Goal: Ask a question: Seek information or help from site administrators or community

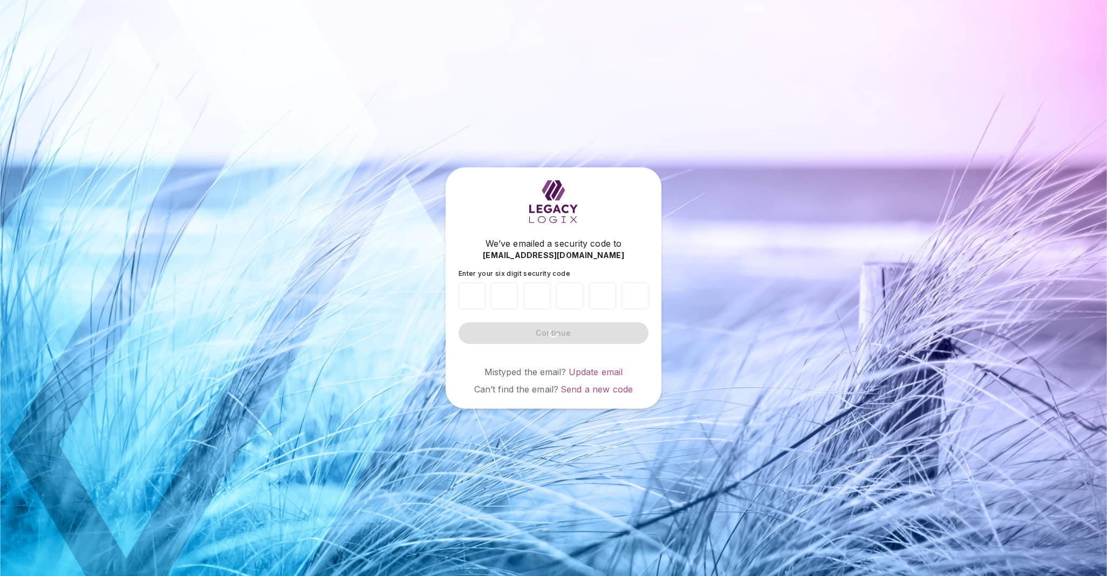
click at [387, 274] on div "We’ve emailed a security code to [EMAIL_ADDRESS][DOMAIN_NAME] Enter your six di…" at bounding box center [553, 288] width 1107 height 576
click at [477, 290] on input "number" at bounding box center [472, 295] width 27 height 27
type input "*"
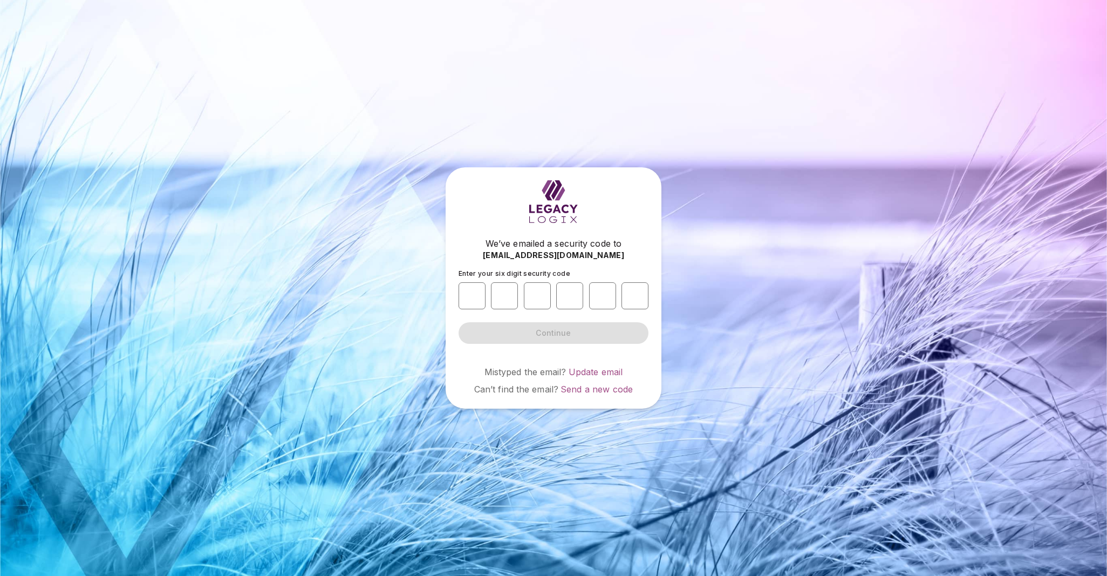
type input "*"
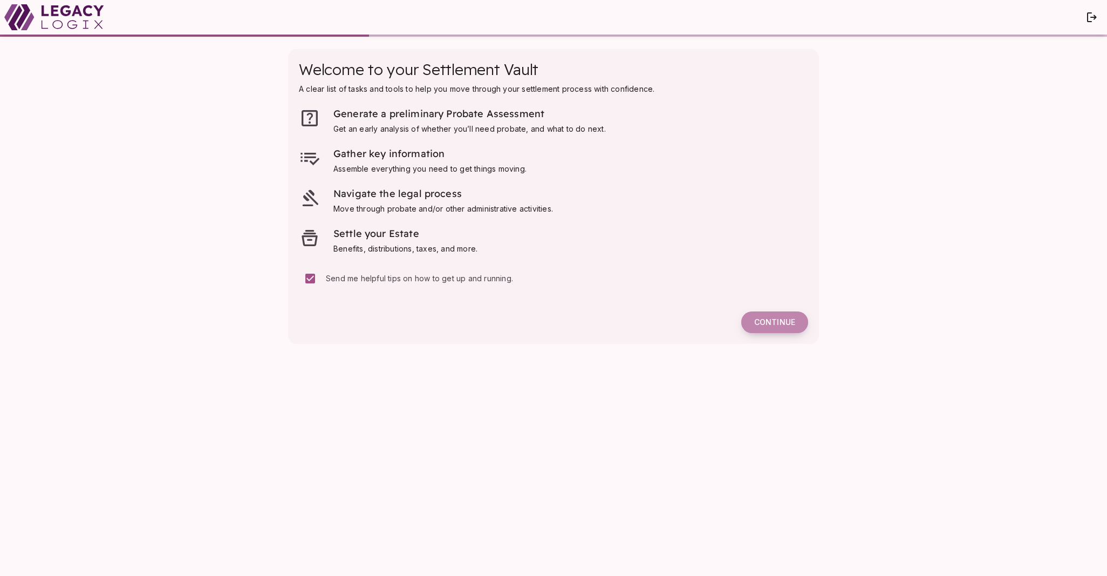
click at [777, 317] on span "Continue" at bounding box center [774, 322] width 41 height 10
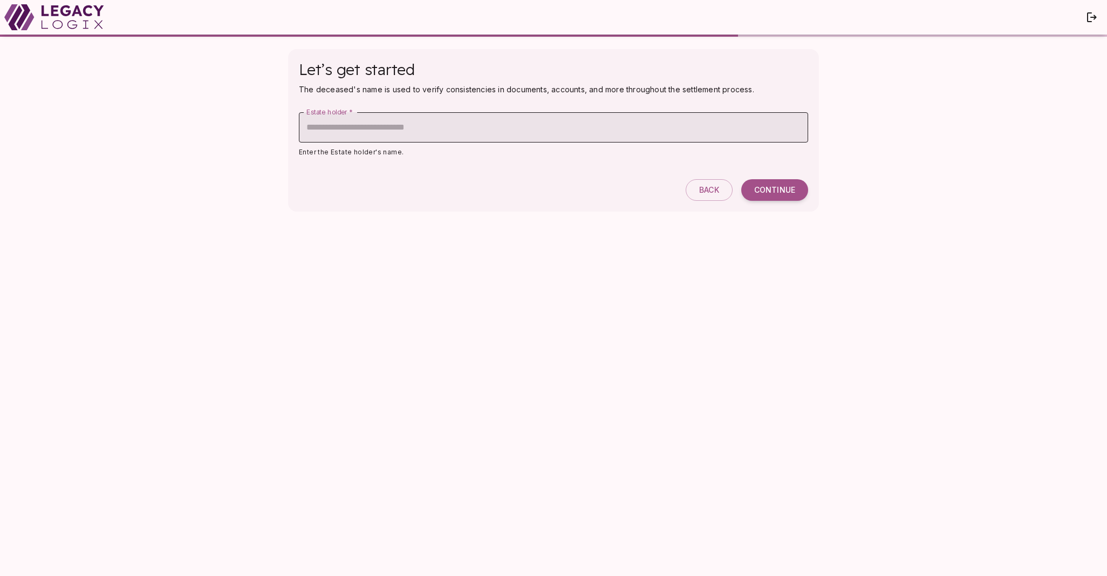
click at [403, 134] on input "Estate holder   *" at bounding box center [553, 127] width 509 height 30
click at [406, 136] on input "Estate holder   *" at bounding box center [553, 127] width 509 height 30
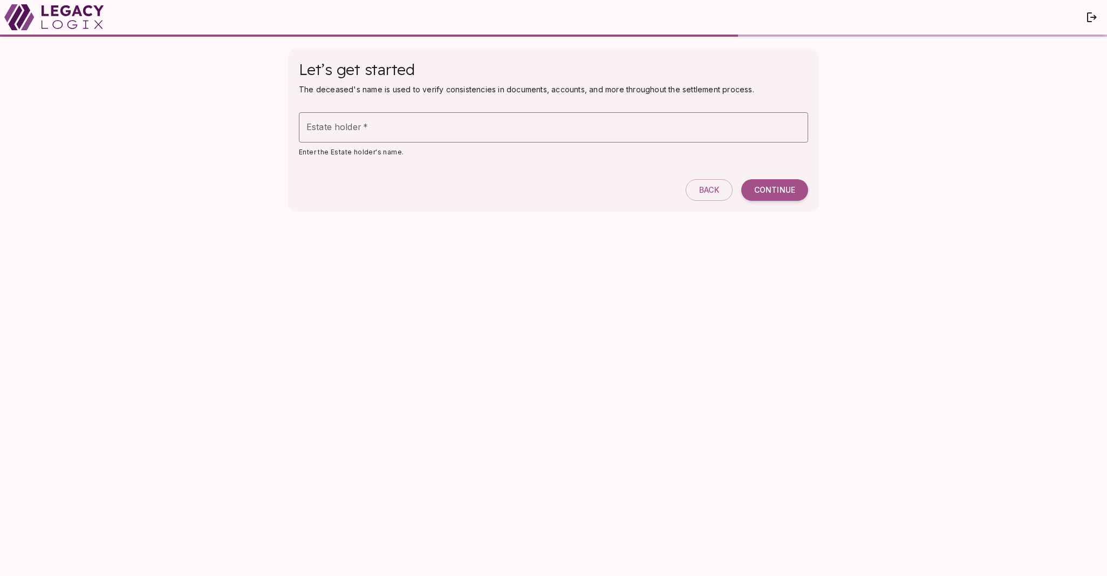
click at [238, 132] on div "Let’s get started The deceased's name is used to verify consistencies in docume…" at bounding box center [553, 306] width 1107 height 539
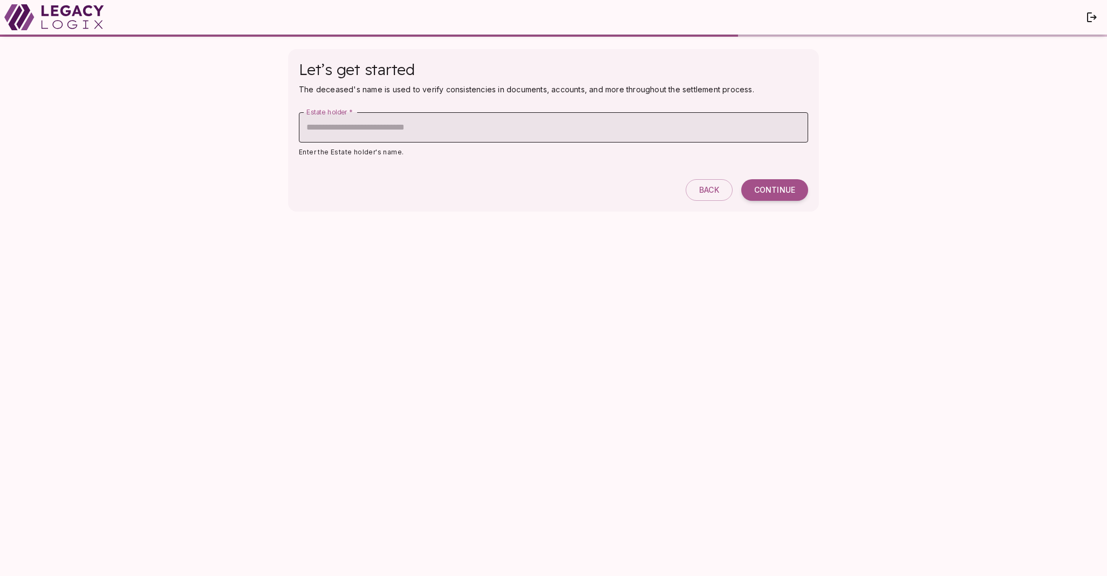
click at [346, 125] on input "Estate holder   *" at bounding box center [553, 127] width 509 height 30
paste input "**********"
type input "**********"
click at [749, 184] on button "Continue" at bounding box center [774, 190] width 67 height 22
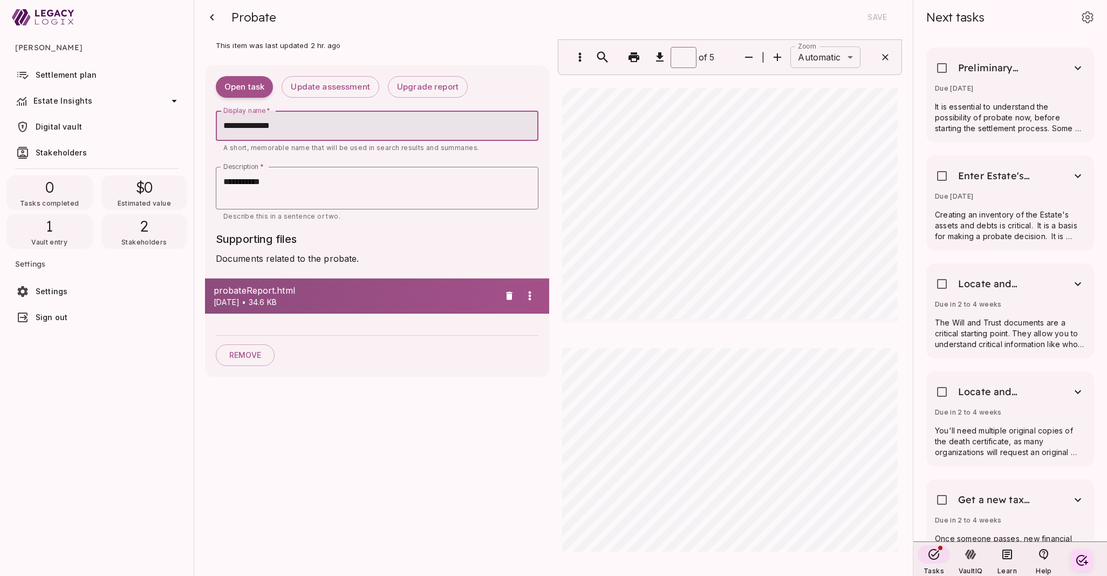
scroll to position [1858, 0]
type input "*"
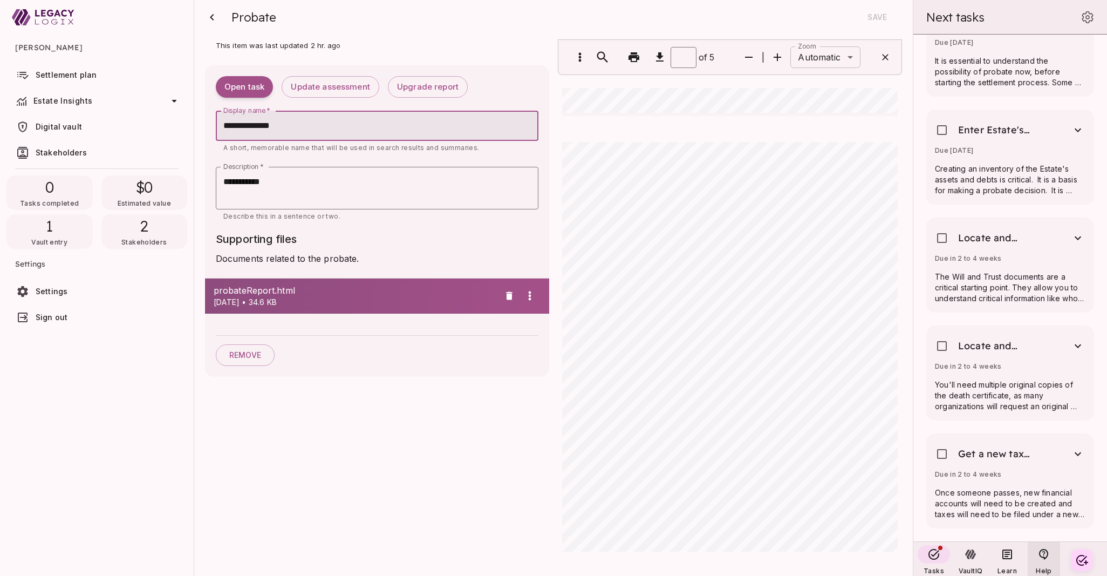
click at [1040, 552] on icon at bounding box center [1043, 554] width 9 height 11
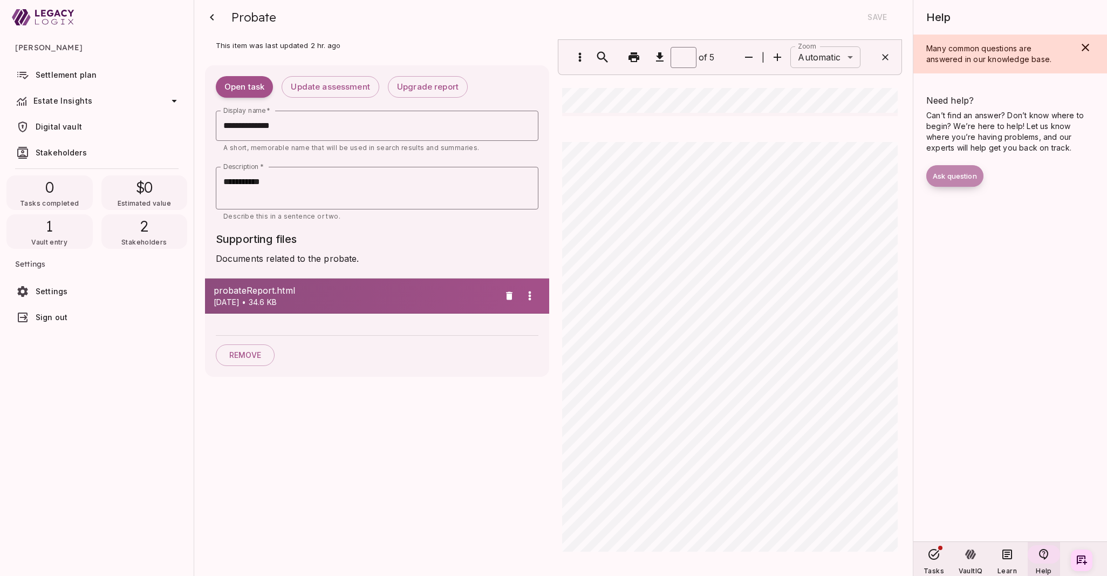
click at [947, 179] on span "Ask question" at bounding box center [955, 176] width 44 height 9
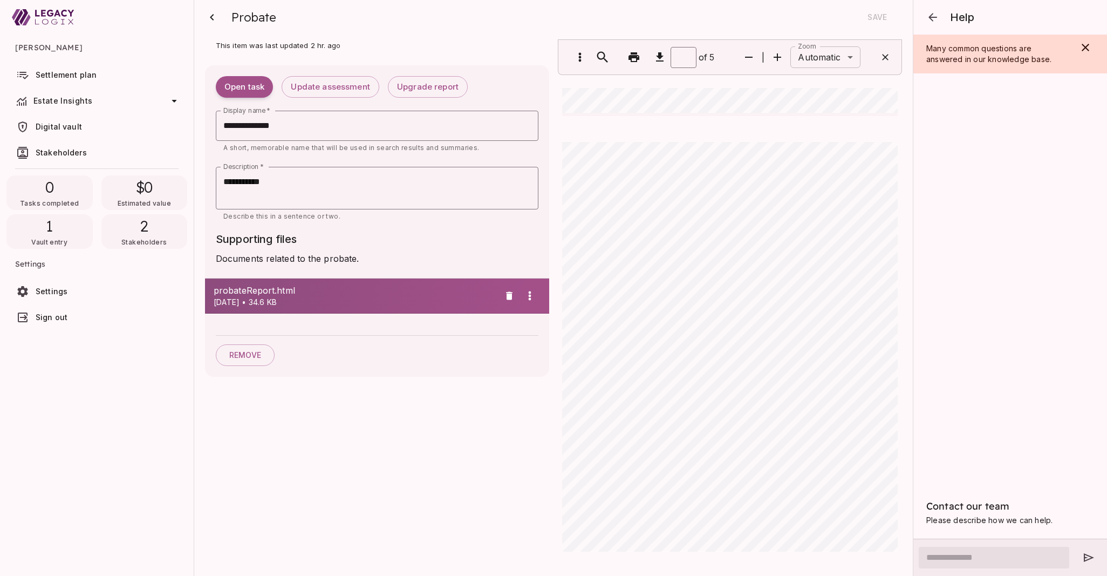
click at [953, 553] on input "text" at bounding box center [994, 557] width 151 height 22
type input "******"
drag, startPoint x: 946, startPoint y: 557, endPoint x: 898, endPoint y: 557, distance: 48.6
click at [898, 557] on body "[PERSON_NAME] Settlement plan Estate Insights Estate summary Ledger Balance She…" at bounding box center [553, 294] width 1107 height 589
drag, startPoint x: 987, startPoint y: 229, endPoint x: 976, endPoint y: 289, distance: 60.3
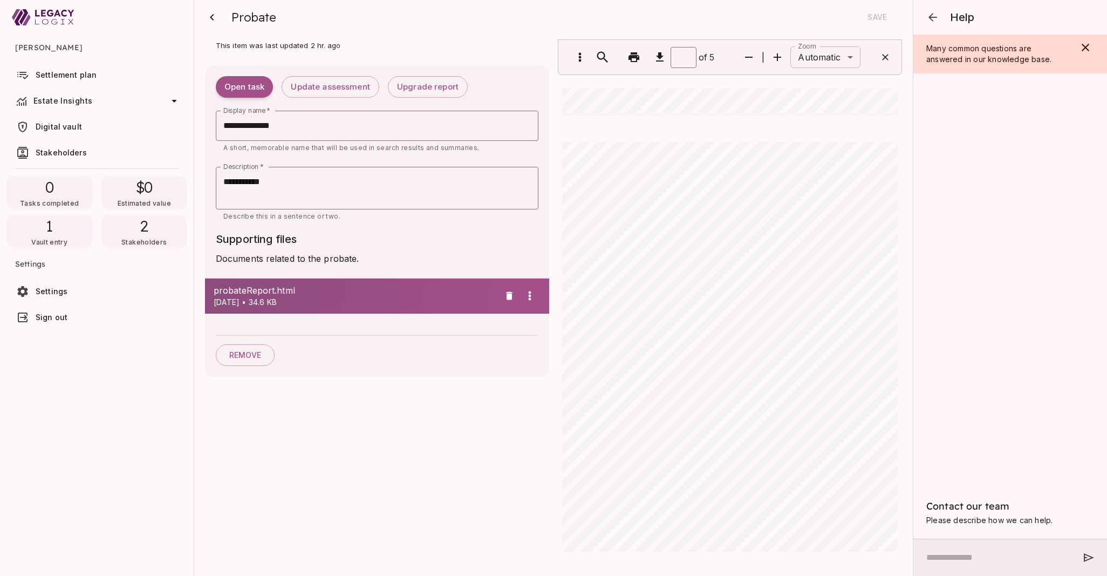
click at [987, 229] on div "Contact our team Please describe how we can help." at bounding box center [1010, 306] width 194 height 456
click at [945, 557] on input "text" at bounding box center [994, 557] width 151 height 22
